Goal: Transaction & Acquisition: Purchase product/service

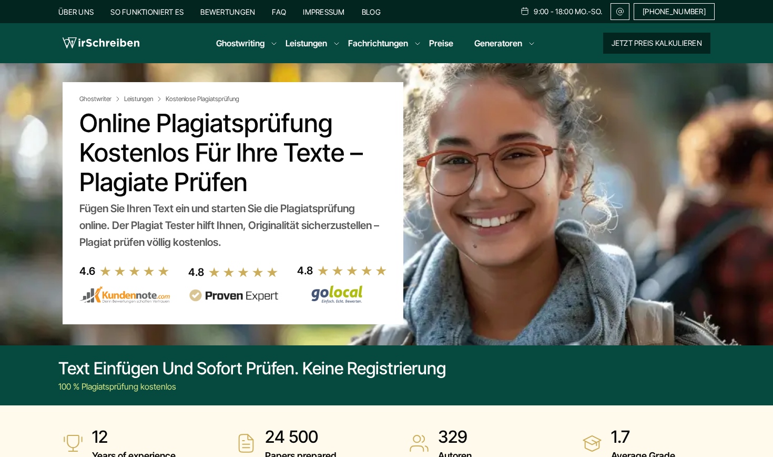
click at [613, 41] on button "Jetzt Preis kalkulieren" at bounding box center [656, 43] width 107 height 21
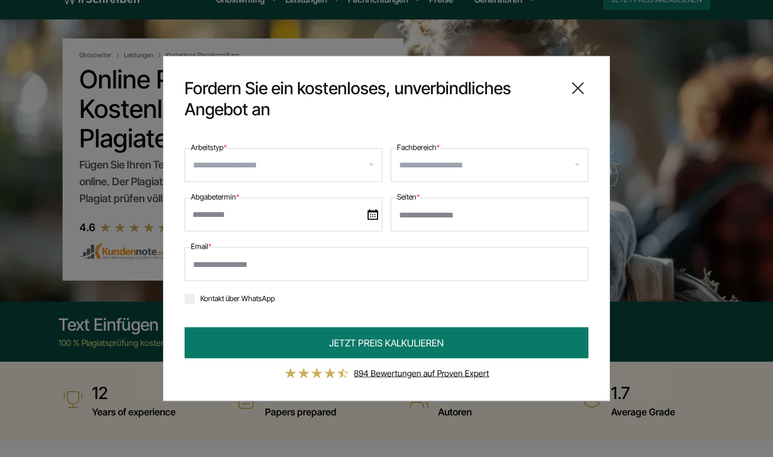
scroll to position [42, 0]
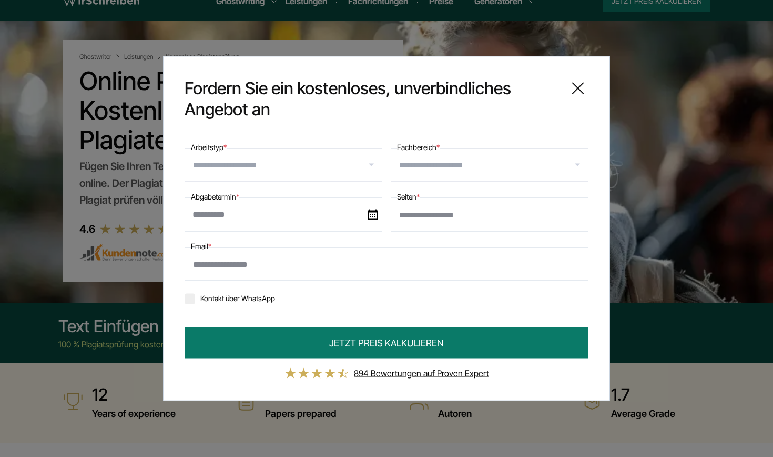
click at [585, 89] on icon at bounding box center [577, 88] width 21 height 21
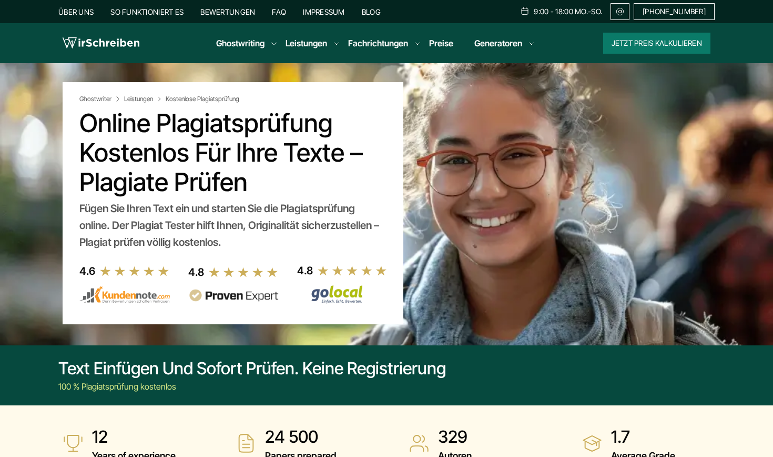
scroll to position [0, 0]
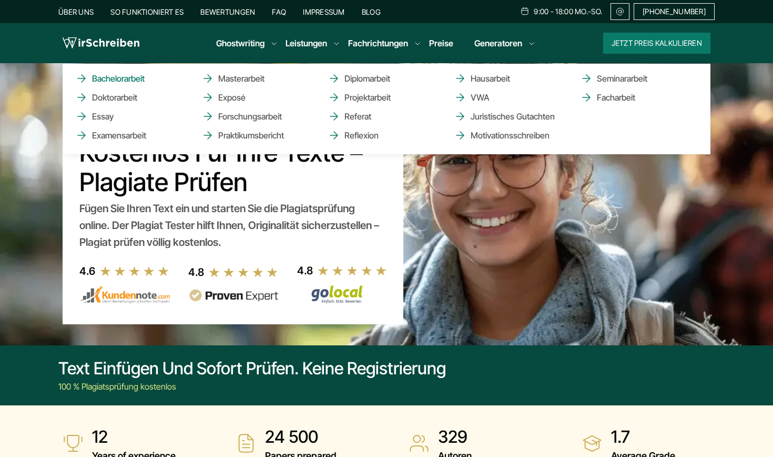
click at [134, 79] on link "Bachelorarbeit" at bounding box center [127, 78] width 105 height 13
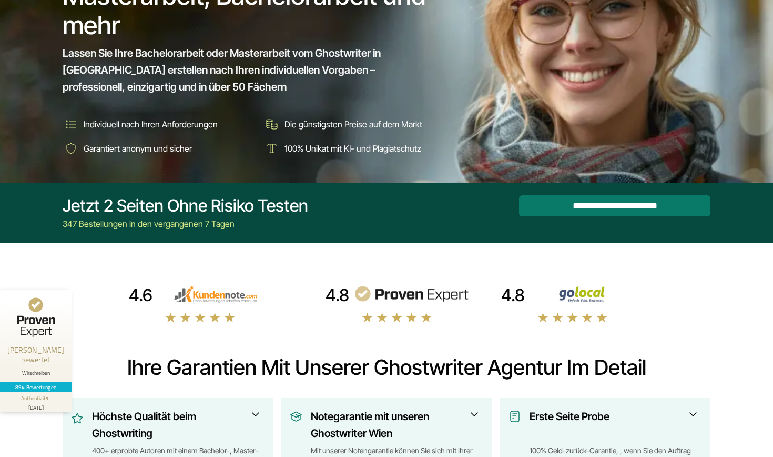
scroll to position [145, 0]
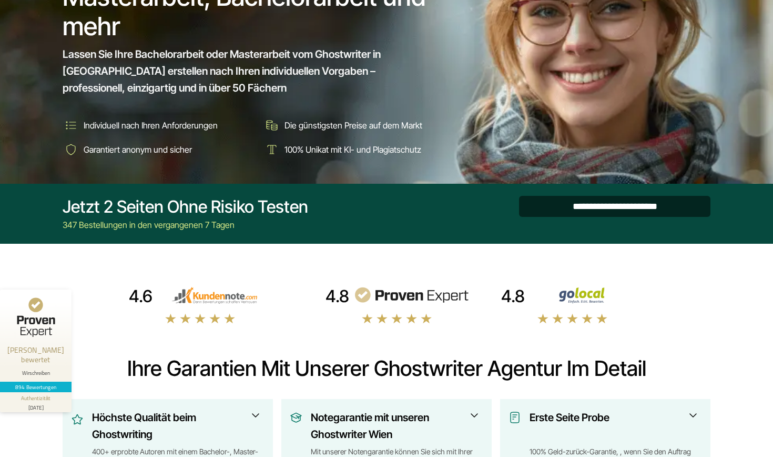
click at [606, 200] on input "**********" at bounding box center [614, 206] width 191 height 21
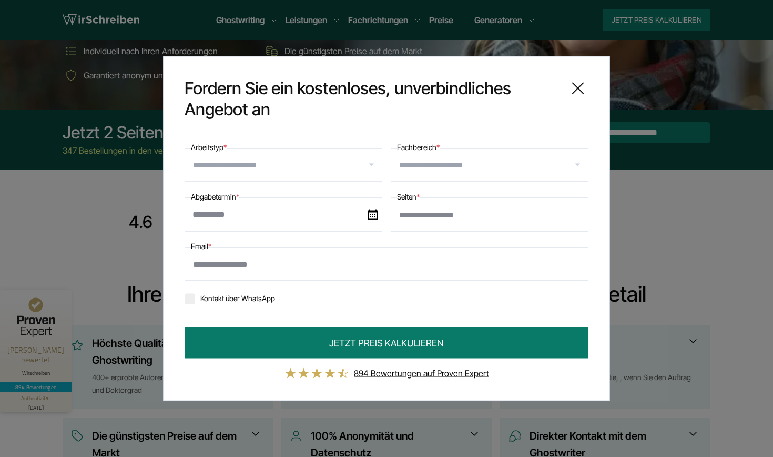
scroll to position [180, 0]
click at [439, 166] on input "Fachbereich *" at bounding box center [493, 165] width 189 height 17
click at [350, 197] on div "Abgabetermin *" at bounding box center [284, 210] width 198 height 41
click at [450, 209] on input "Seiten *" at bounding box center [490, 215] width 198 height 34
click at [579, 83] on icon at bounding box center [577, 88] width 21 height 21
